Goal: Task Accomplishment & Management: Manage account settings

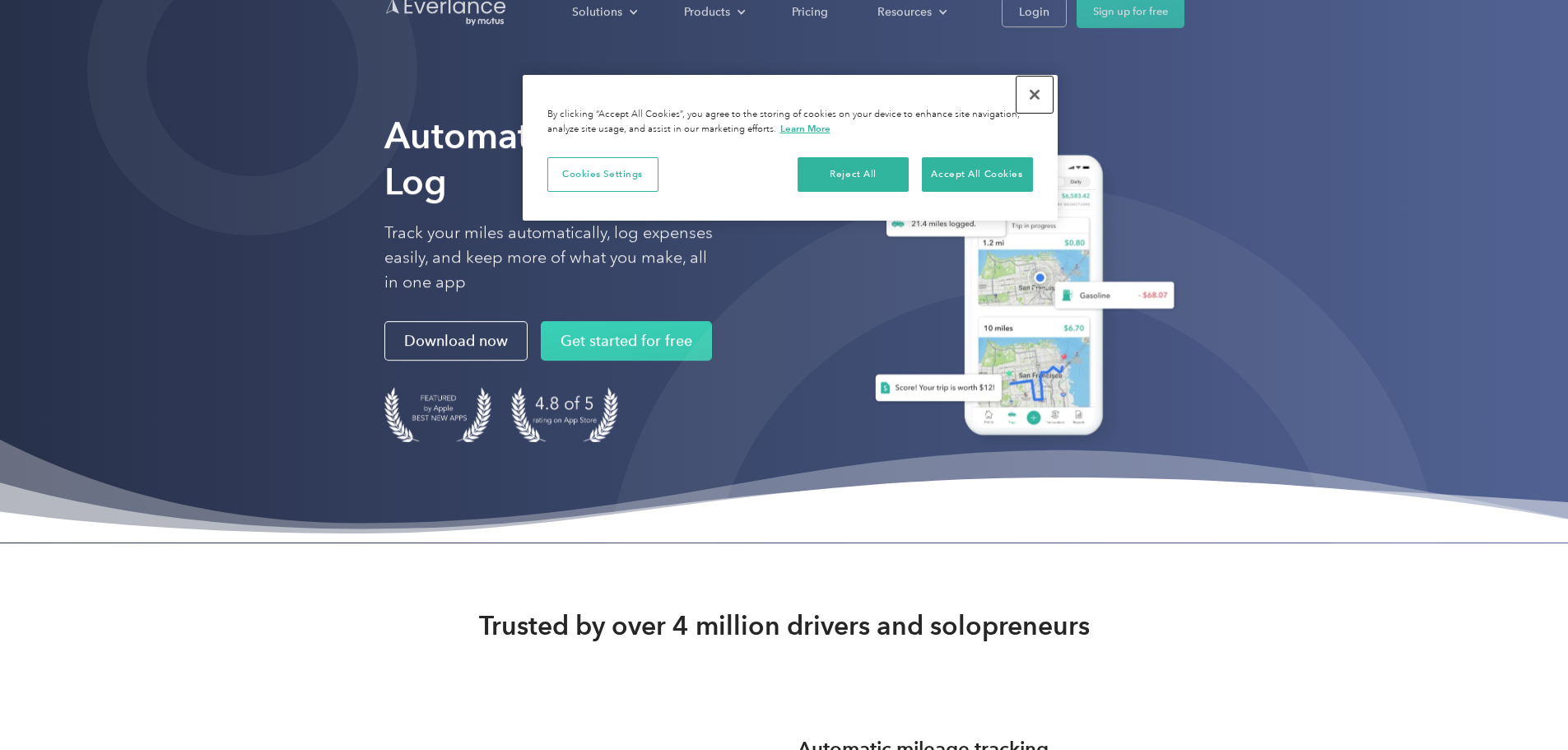
click at [1040, 90] on button "Close" at bounding box center [1034, 94] width 36 height 36
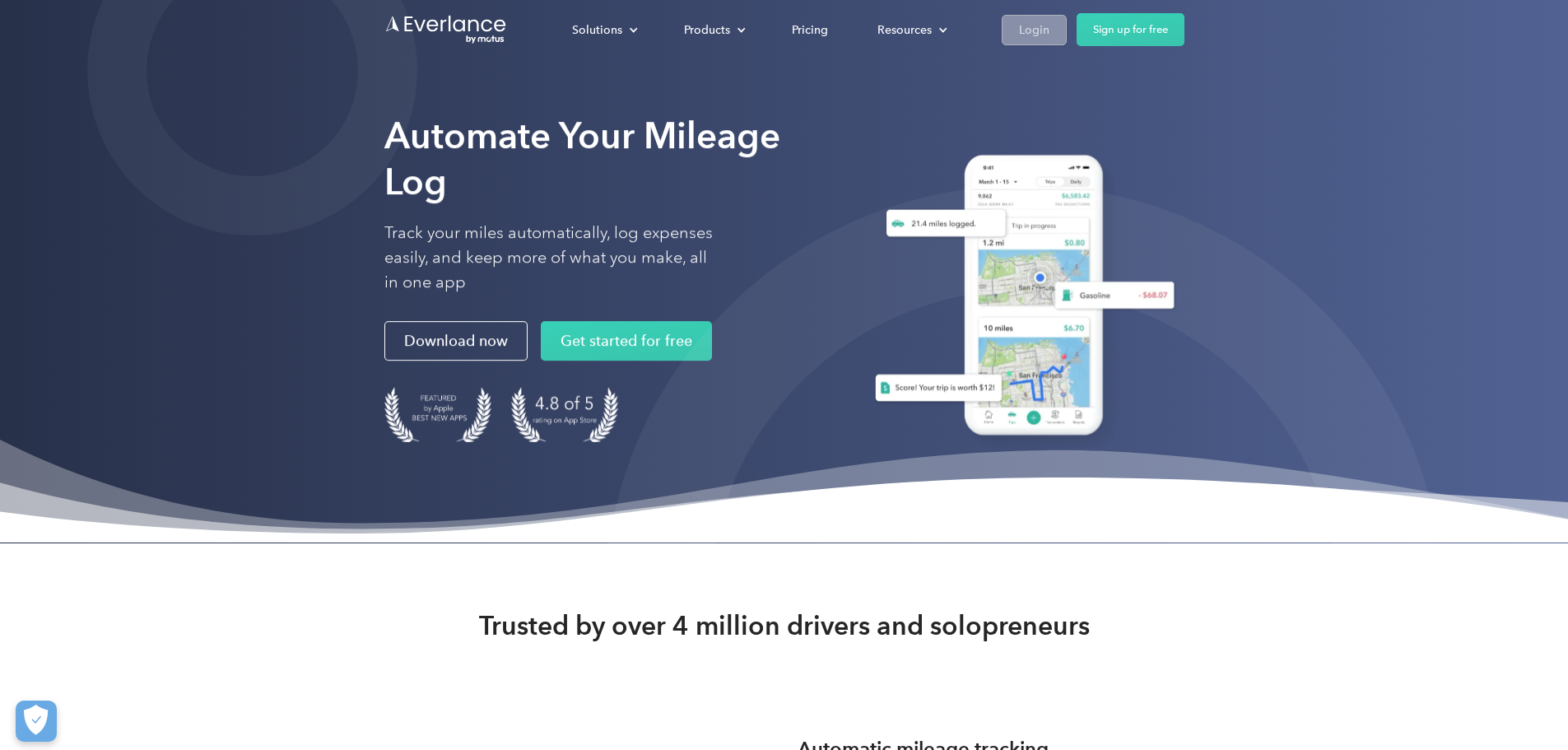
click at [1050, 34] on div "Login" at bounding box center [1034, 29] width 30 height 21
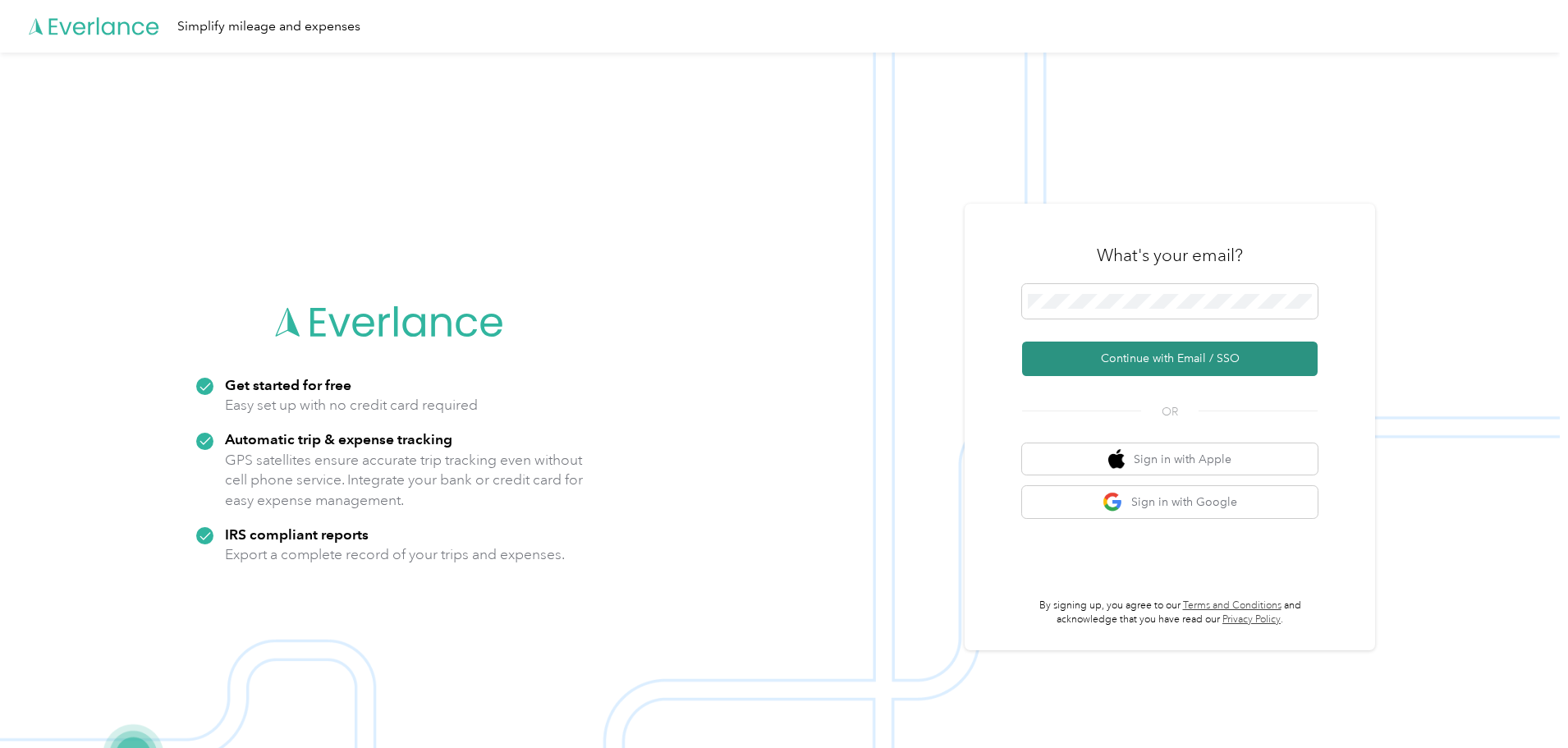
click at [1170, 364] on button "Continue with Email / SSO" at bounding box center [1169, 358] width 295 height 34
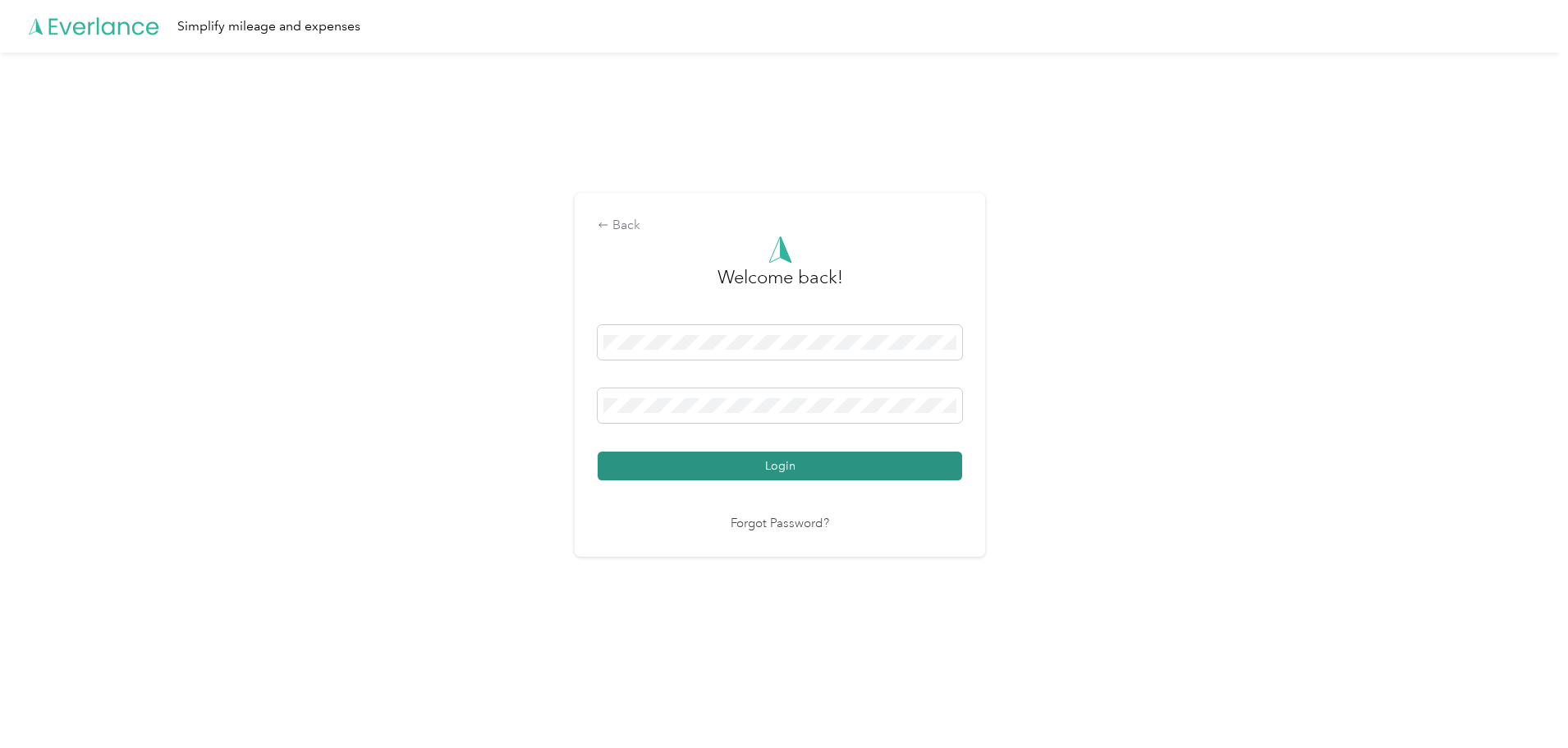
click at [781, 468] on button "Login" at bounding box center [779, 465] width 365 height 28
